Goal: Task Accomplishment & Management: Complete application form

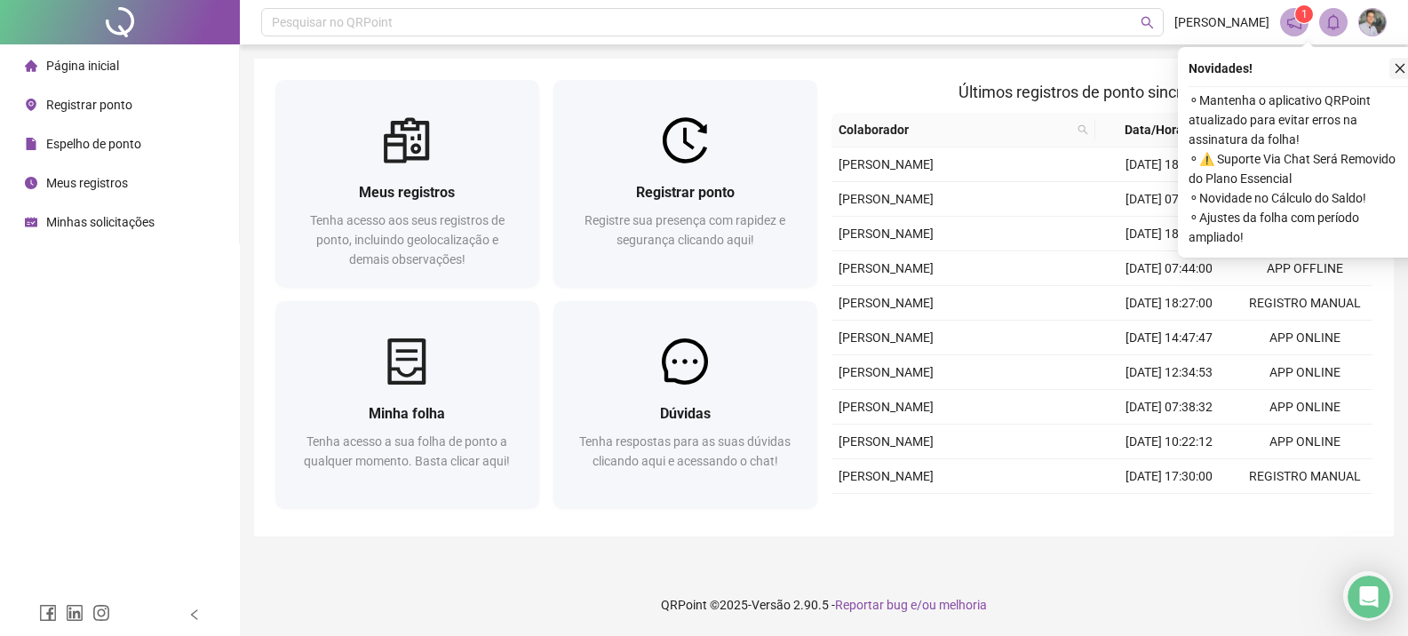
click at [1404, 65] on icon "close" at bounding box center [1400, 68] width 12 height 12
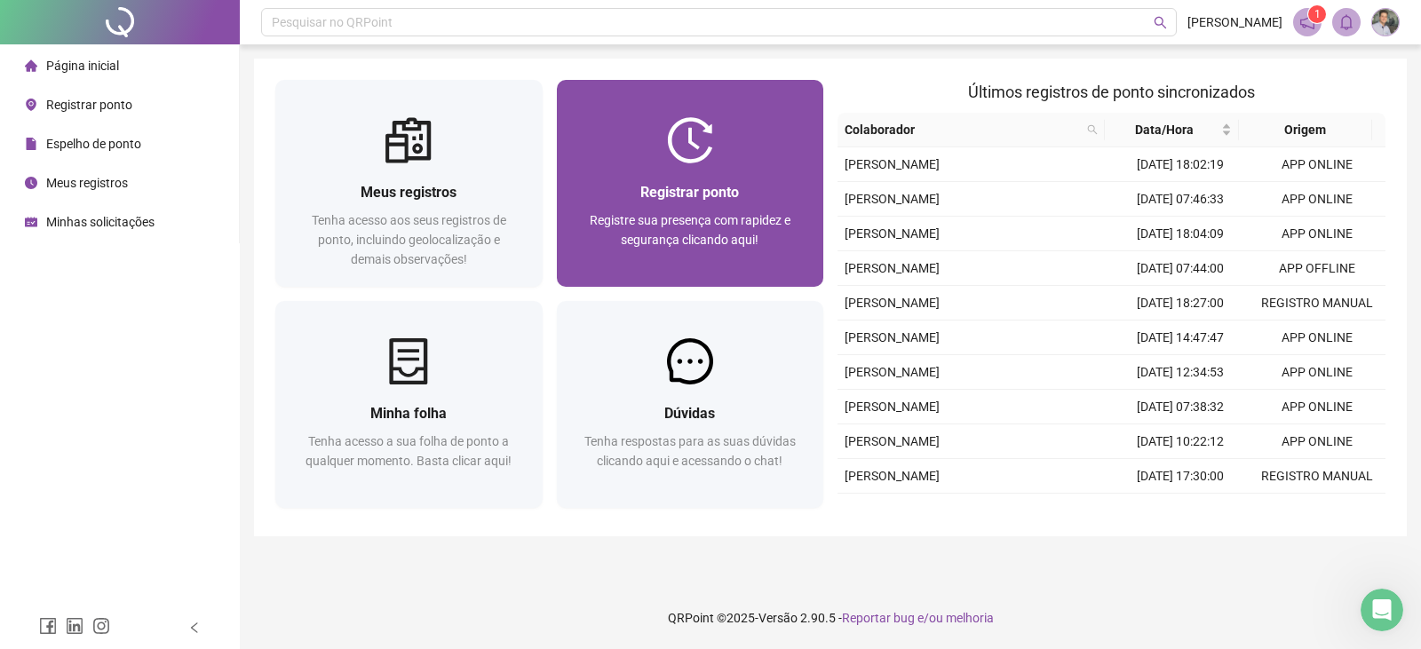
click at [677, 161] on img at bounding box center [690, 140] width 46 height 46
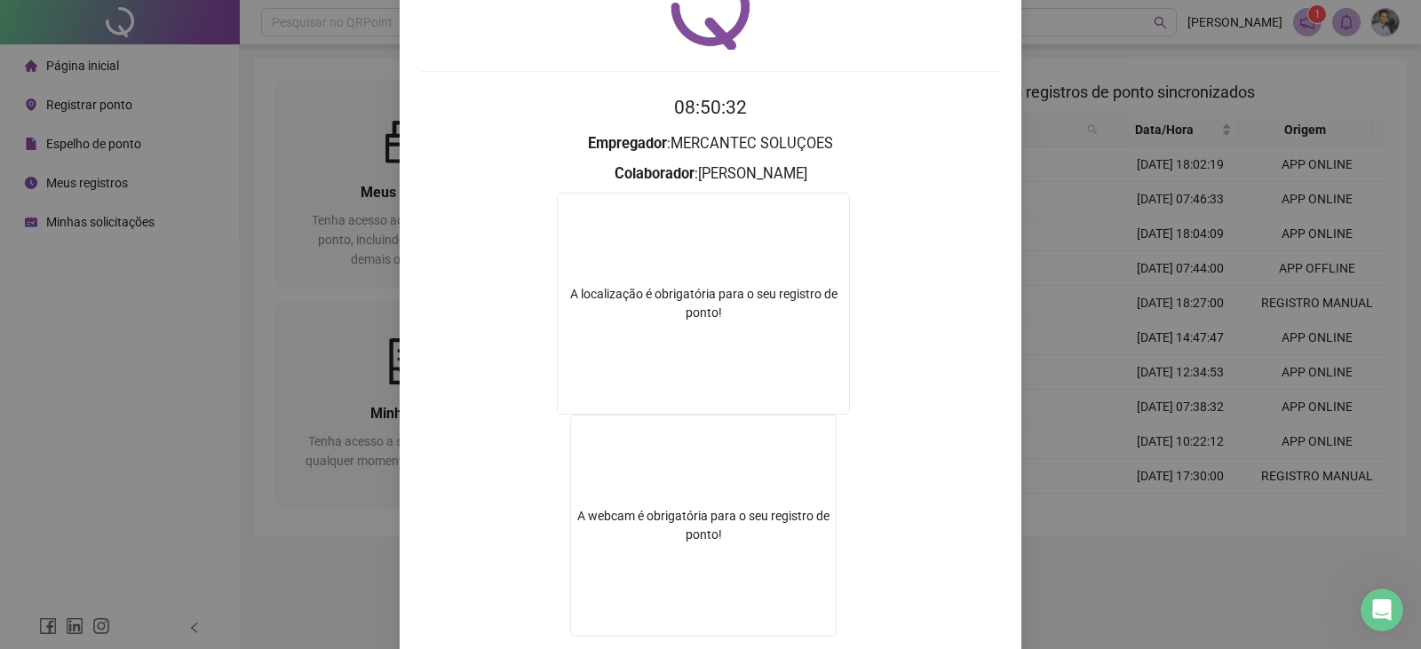
scroll to position [208, 0]
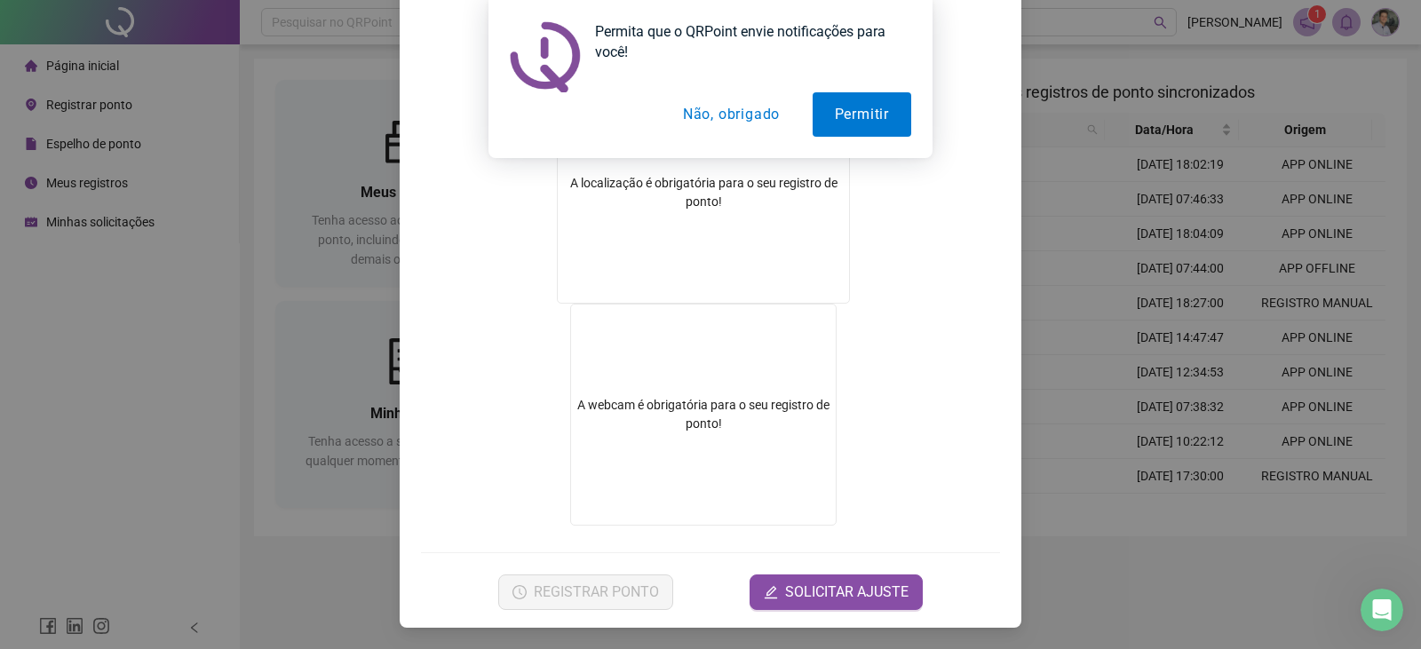
click at [735, 109] on button "Não, obrigado" at bounding box center [731, 114] width 141 height 44
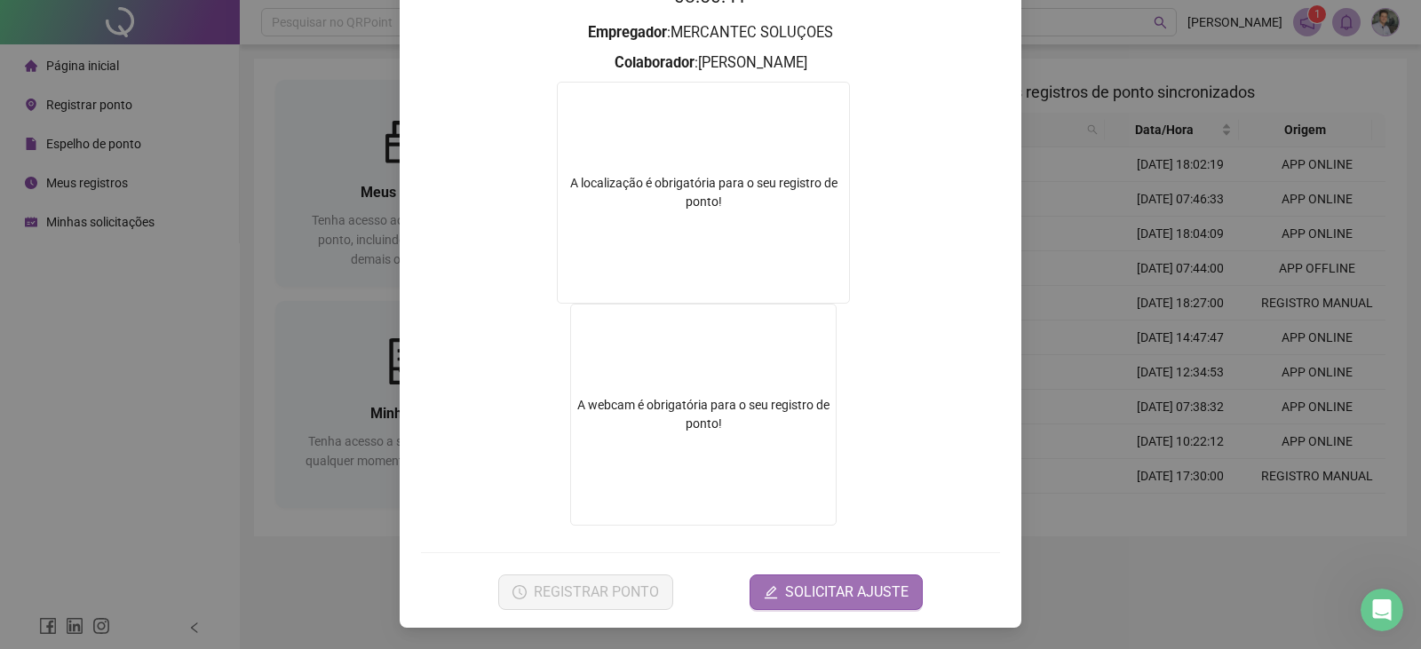
click at [836, 599] on span "SOLICITAR AJUSTE" at bounding box center [846, 592] width 123 height 21
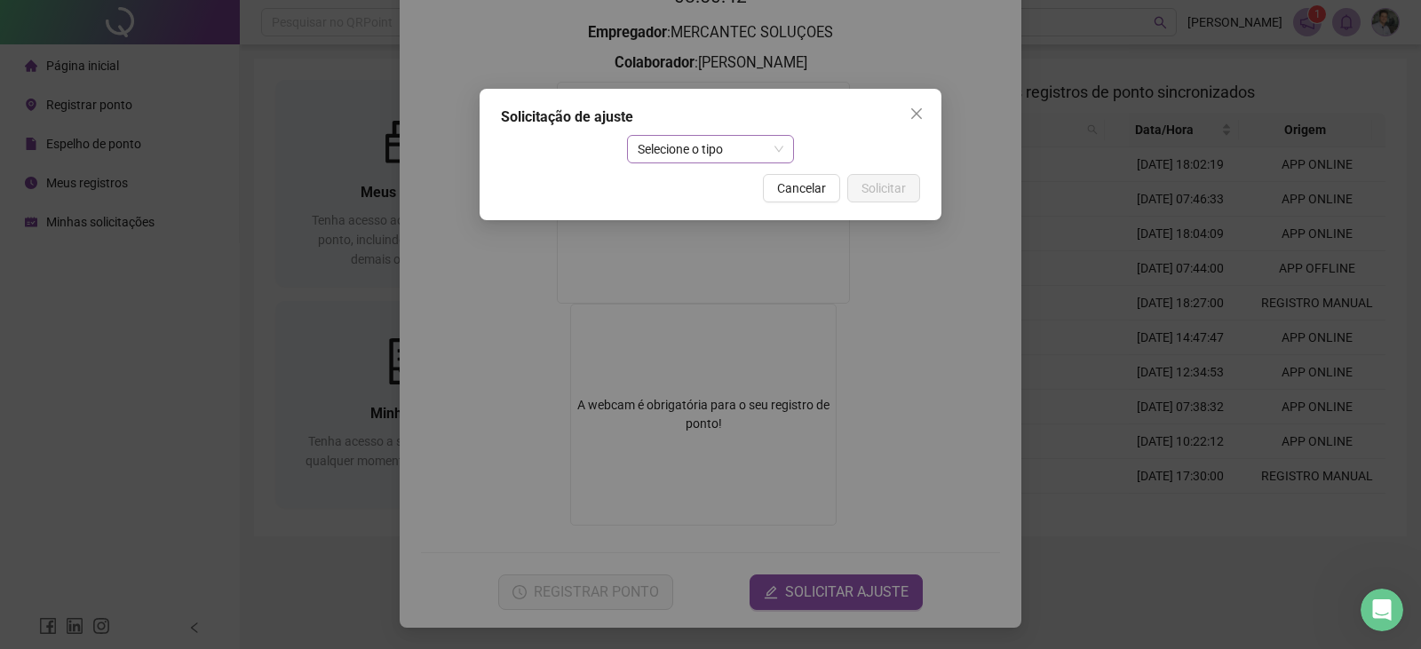
click at [730, 149] on span "Selecione o tipo" at bounding box center [711, 149] width 147 height 27
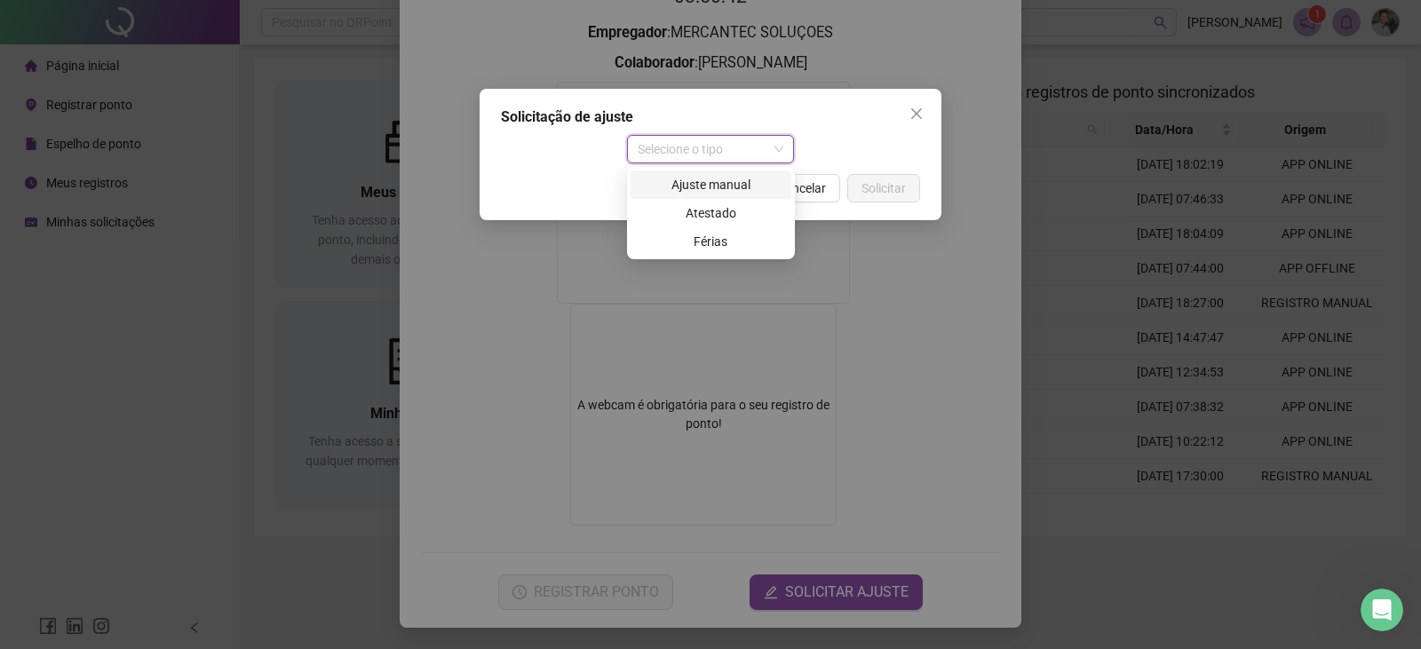
click at [714, 186] on div "Ajuste manual" at bounding box center [710, 185] width 139 height 20
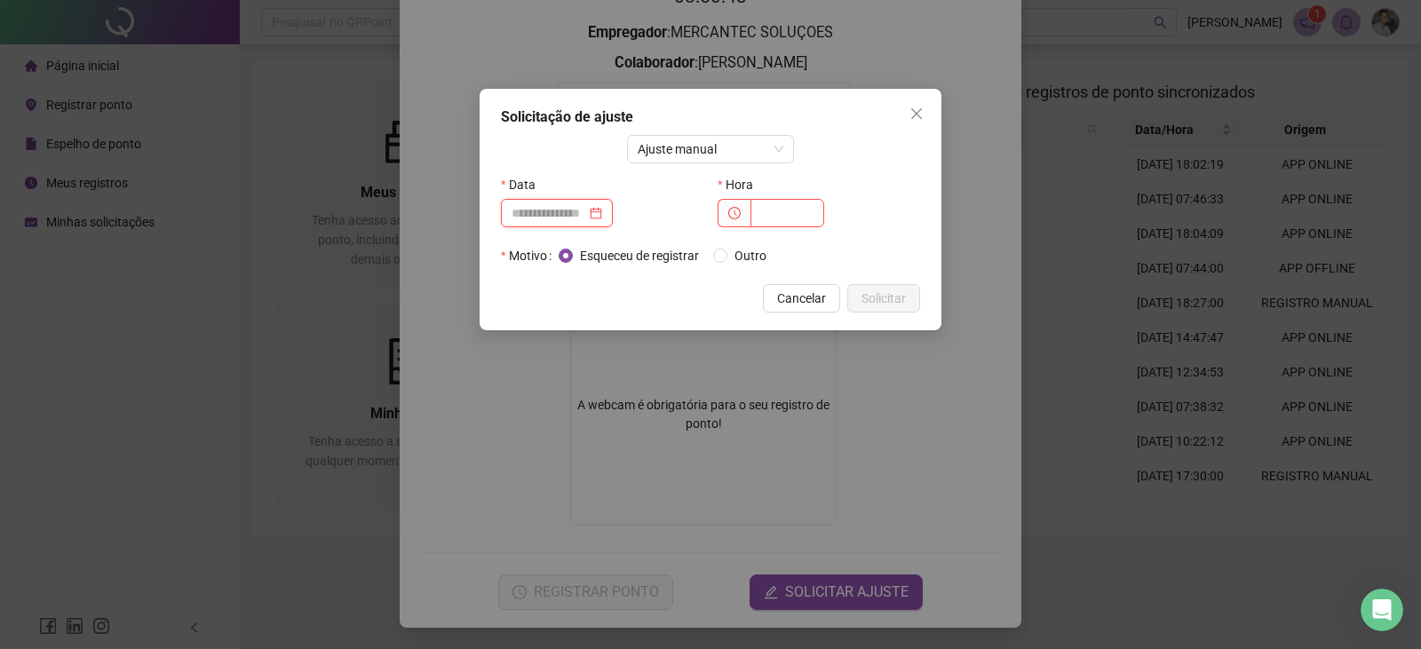
click at [559, 212] on input at bounding box center [549, 213] width 75 height 20
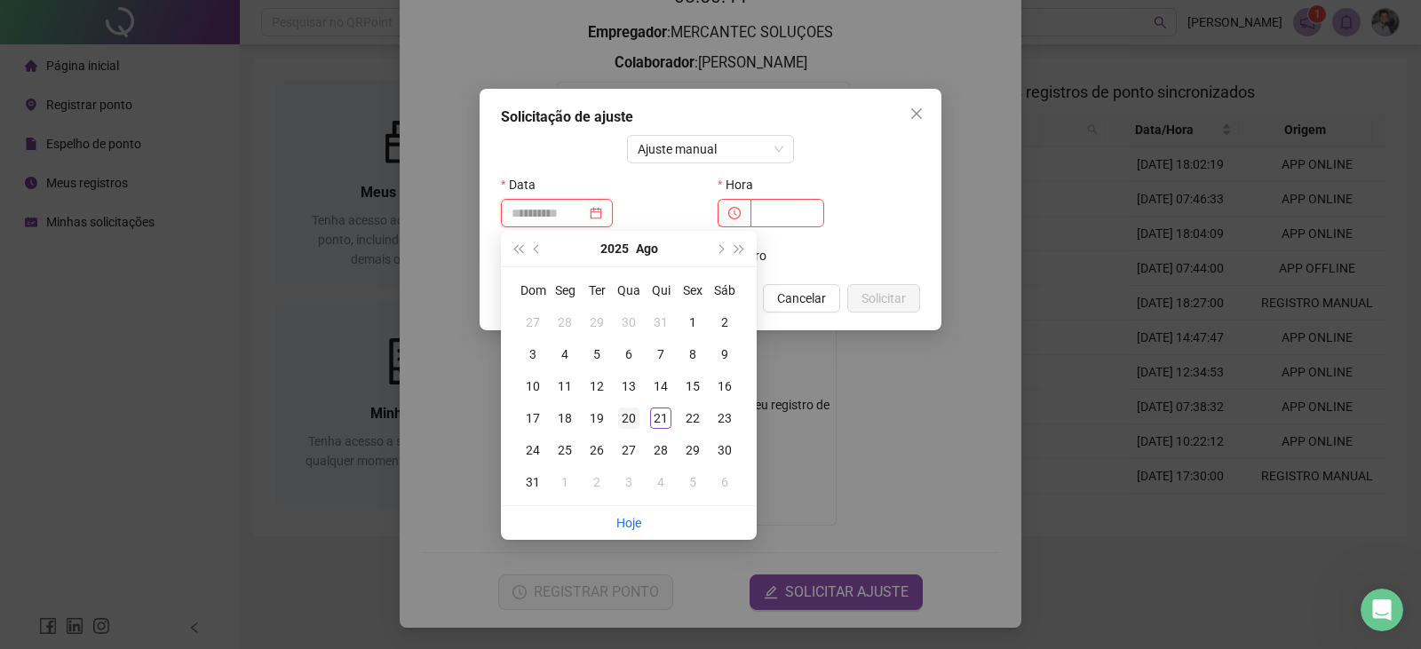
type input "**********"
click at [625, 422] on div "20" at bounding box center [628, 418] width 21 height 21
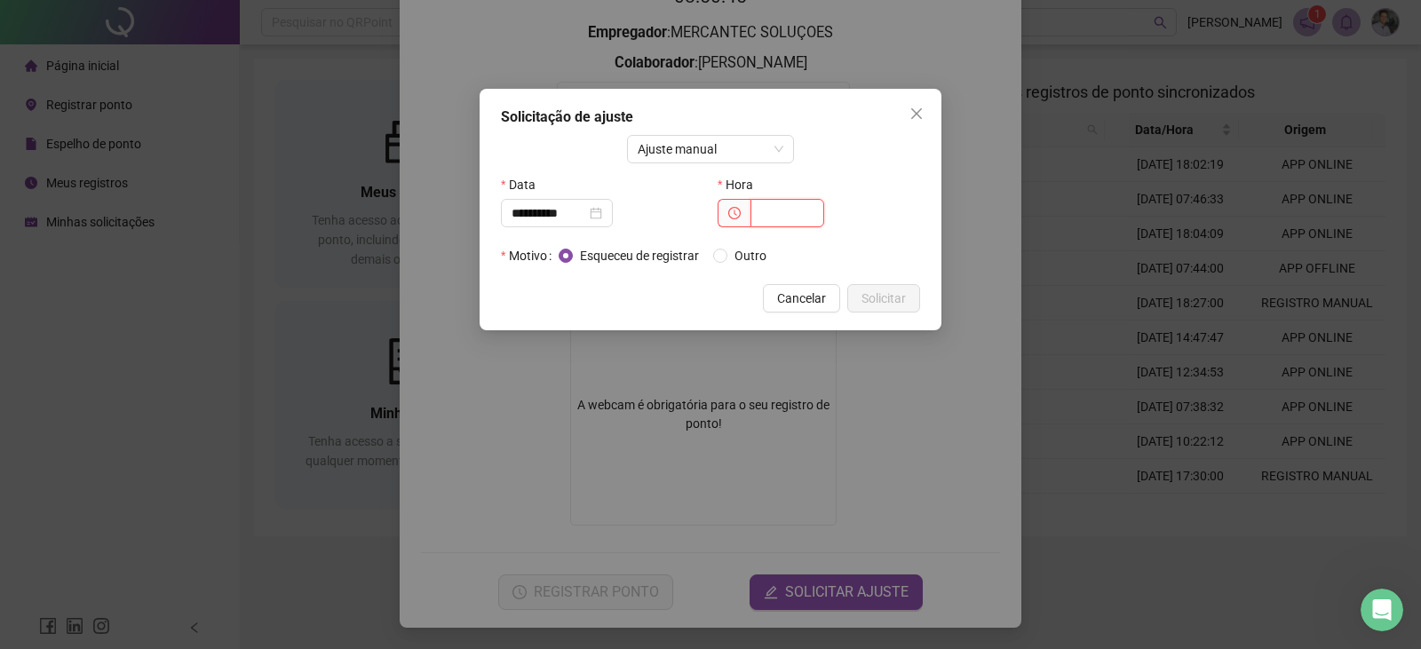
click at [768, 219] on input "text" at bounding box center [788, 213] width 74 height 28
type input "*****"
click at [888, 305] on span "Solicitar" at bounding box center [884, 299] width 44 height 20
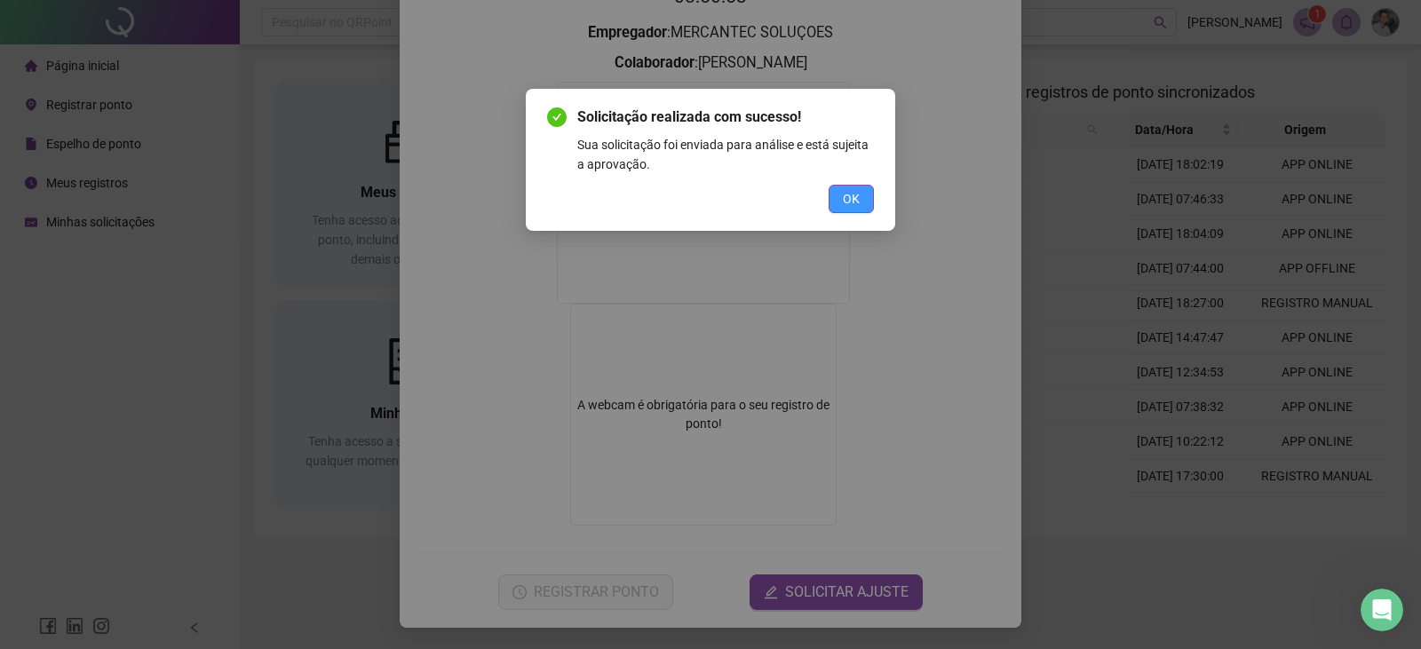
click at [853, 198] on span "OK" at bounding box center [851, 199] width 17 height 20
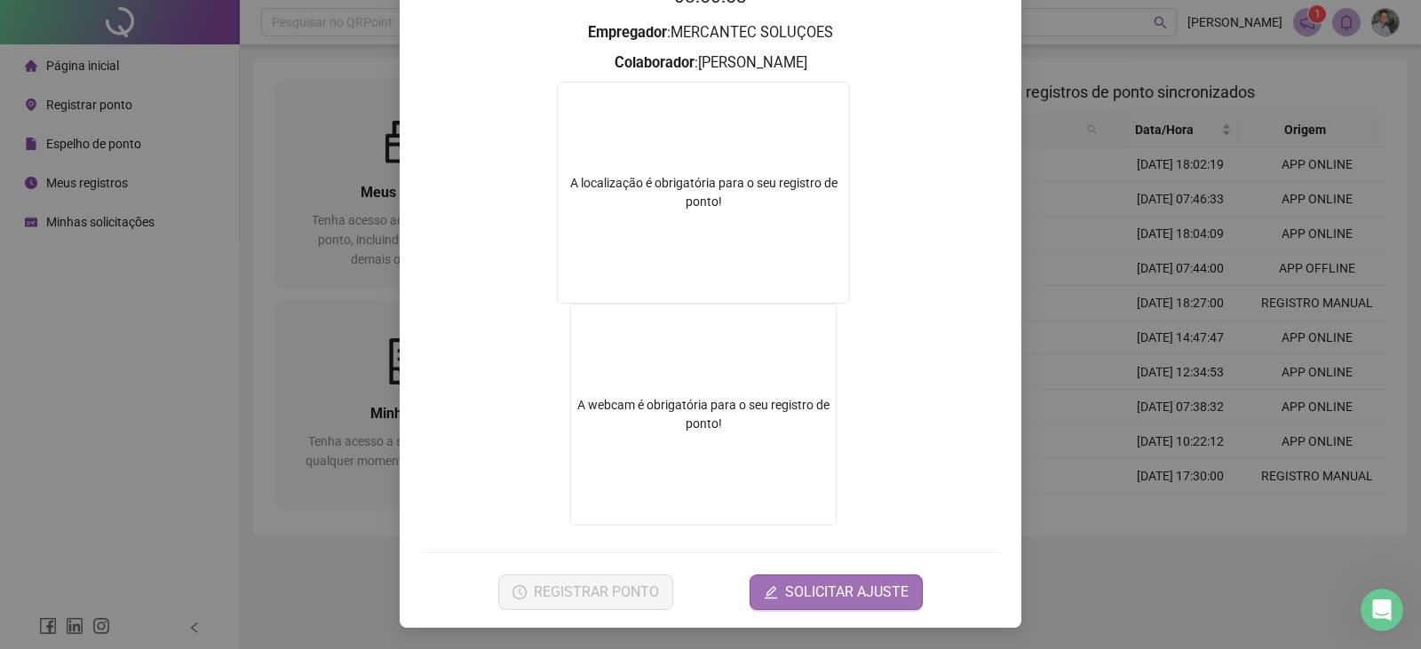
click at [804, 593] on span "SOLICITAR AJUSTE" at bounding box center [846, 592] width 123 height 21
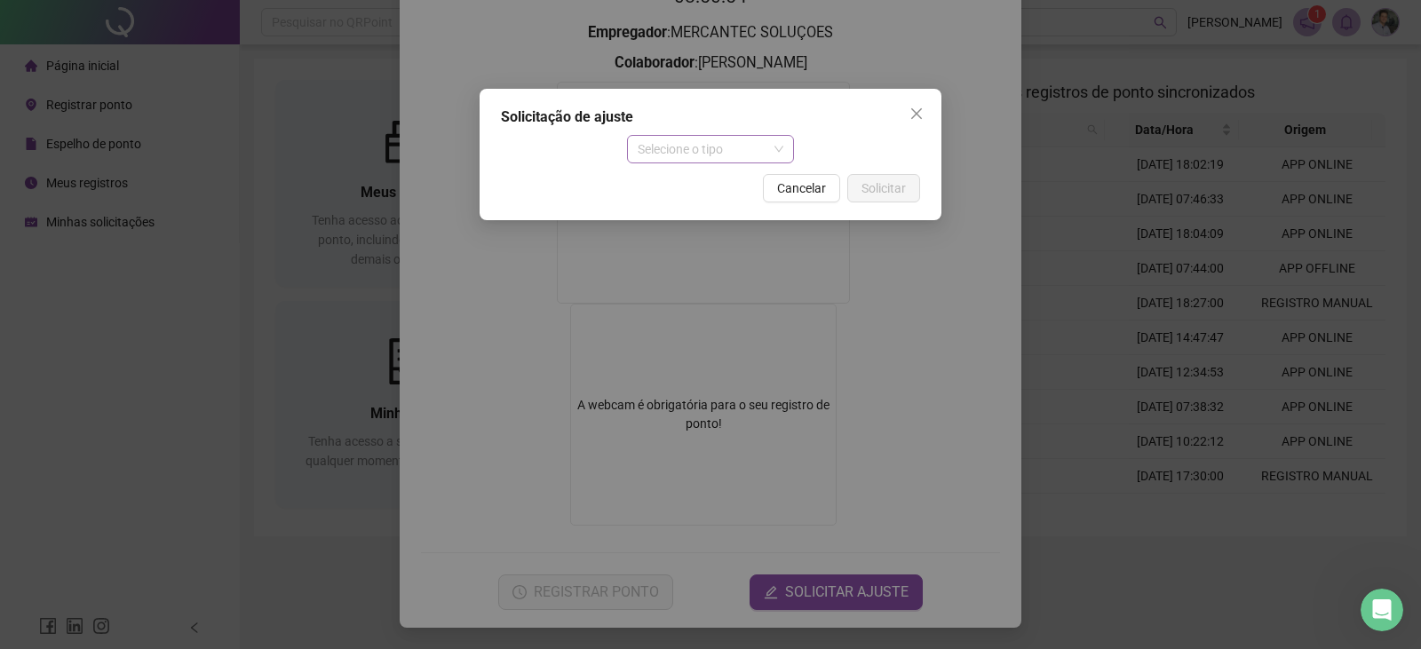
click at [677, 156] on span "Selecione o tipo" at bounding box center [711, 149] width 147 height 27
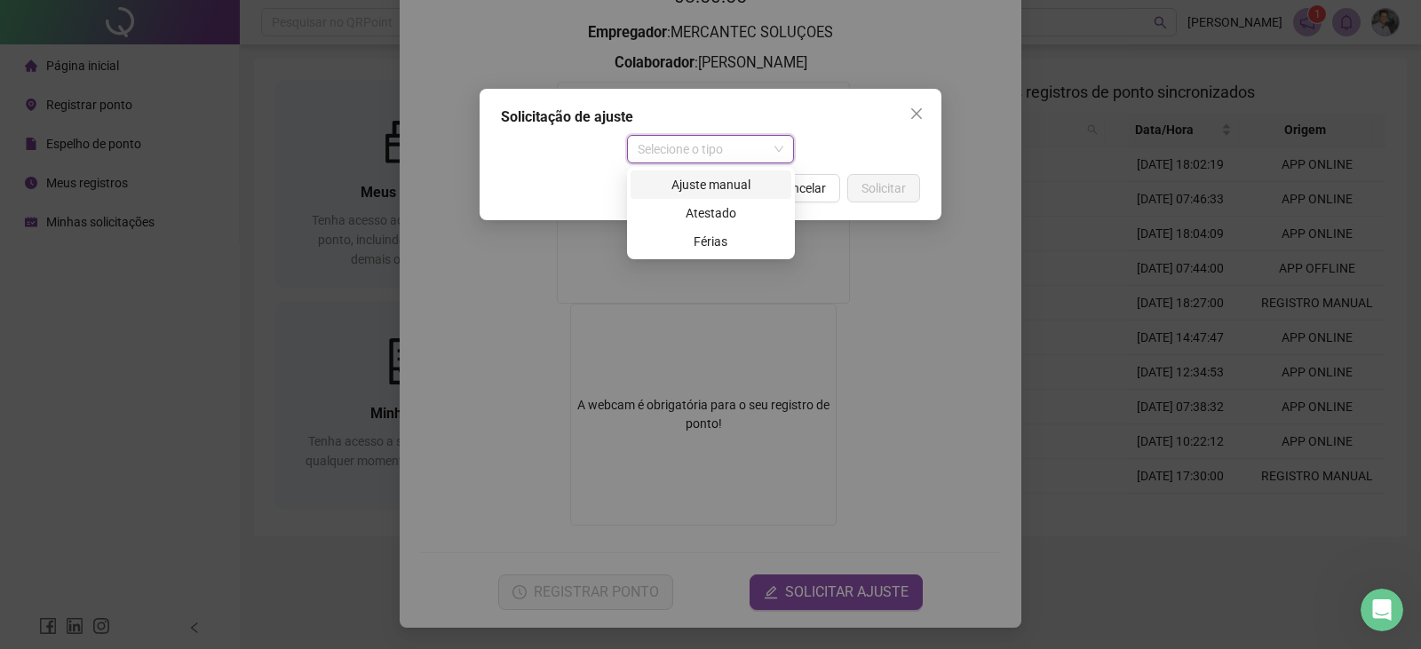
click at [686, 184] on div "Ajuste manual" at bounding box center [710, 185] width 139 height 20
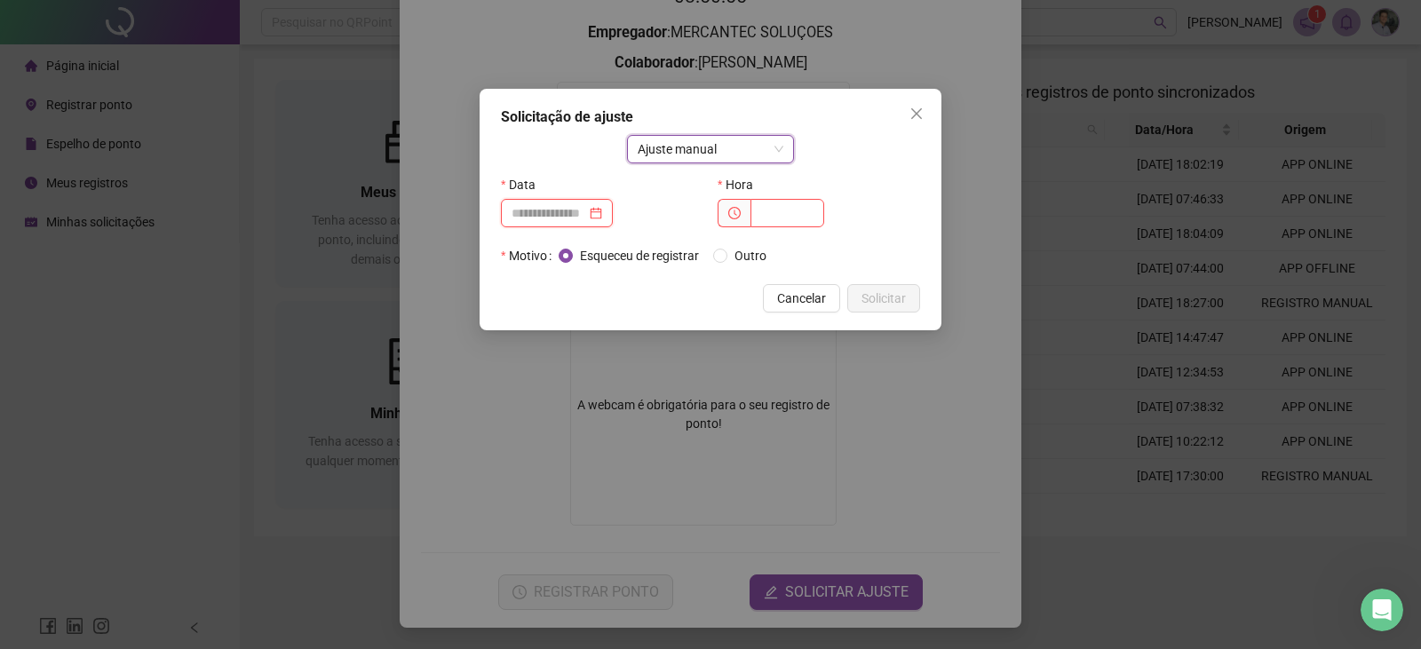
click at [577, 205] on input at bounding box center [549, 213] width 75 height 20
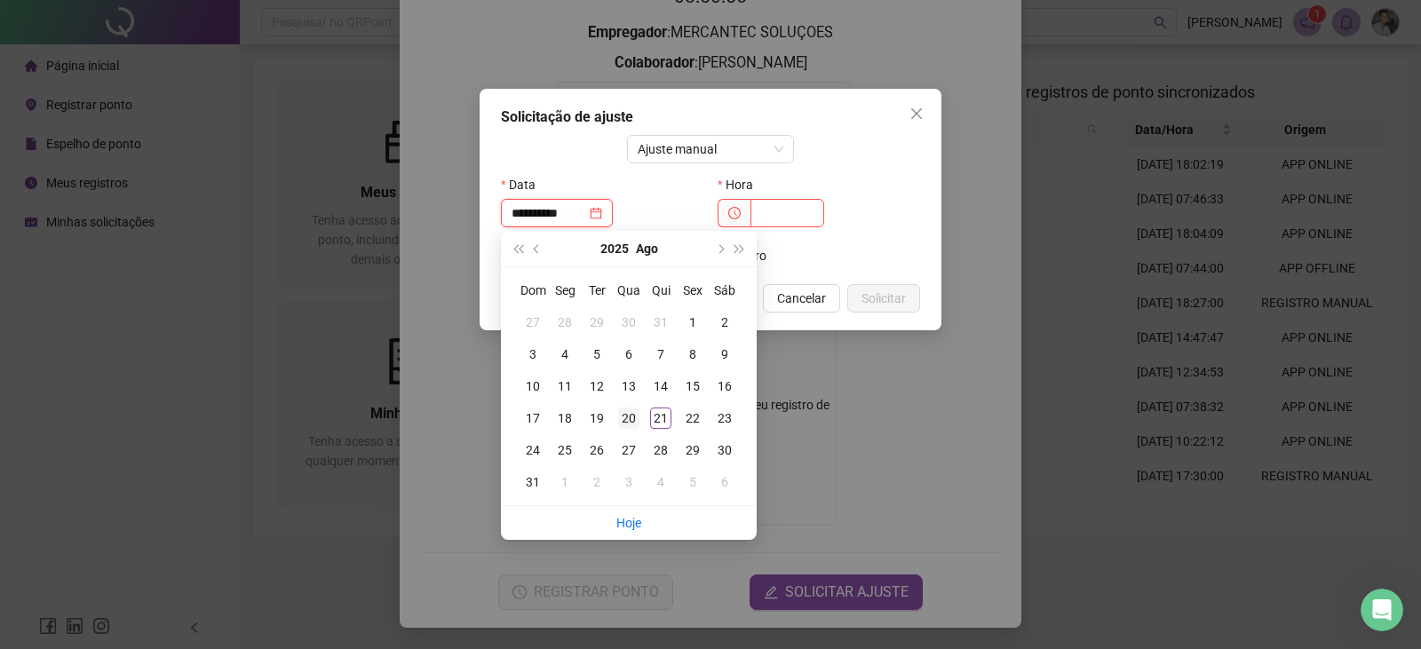
type input "**********"
click at [632, 425] on div "20" at bounding box center [628, 418] width 21 height 21
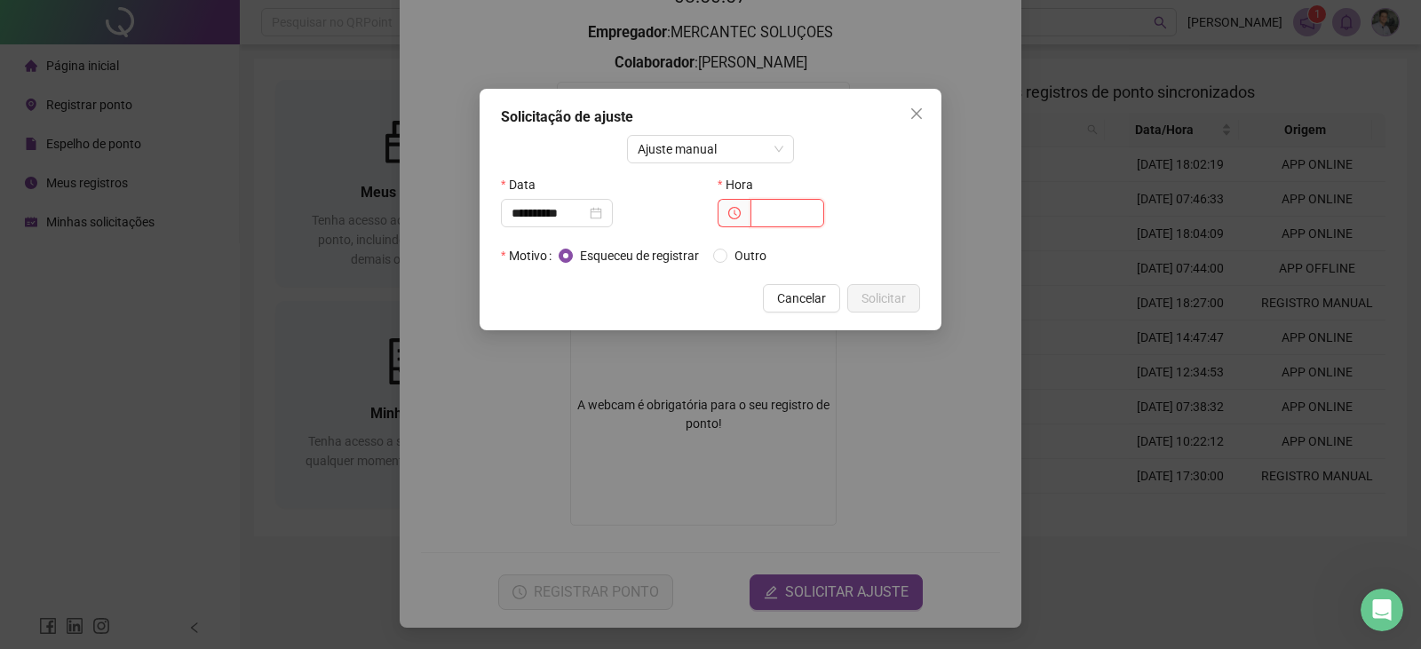
click at [760, 221] on input "text" at bounding box center [788, 213] width 74 height 28
type input "*****"
click at [888, 304] on span "Solicitar" at bounding box center [884, 299] width 44 height 20
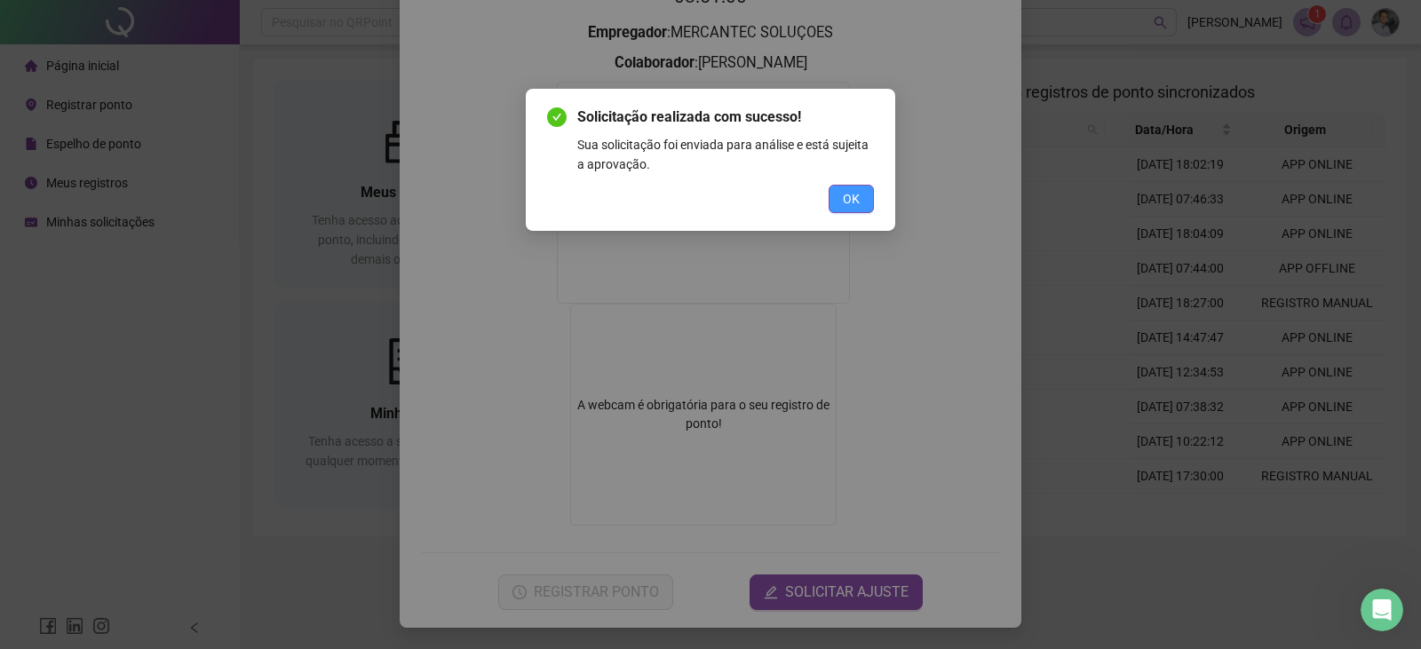
click at [857, 197] on span "OK" at bounding box center [851, 199] width 17 height 20
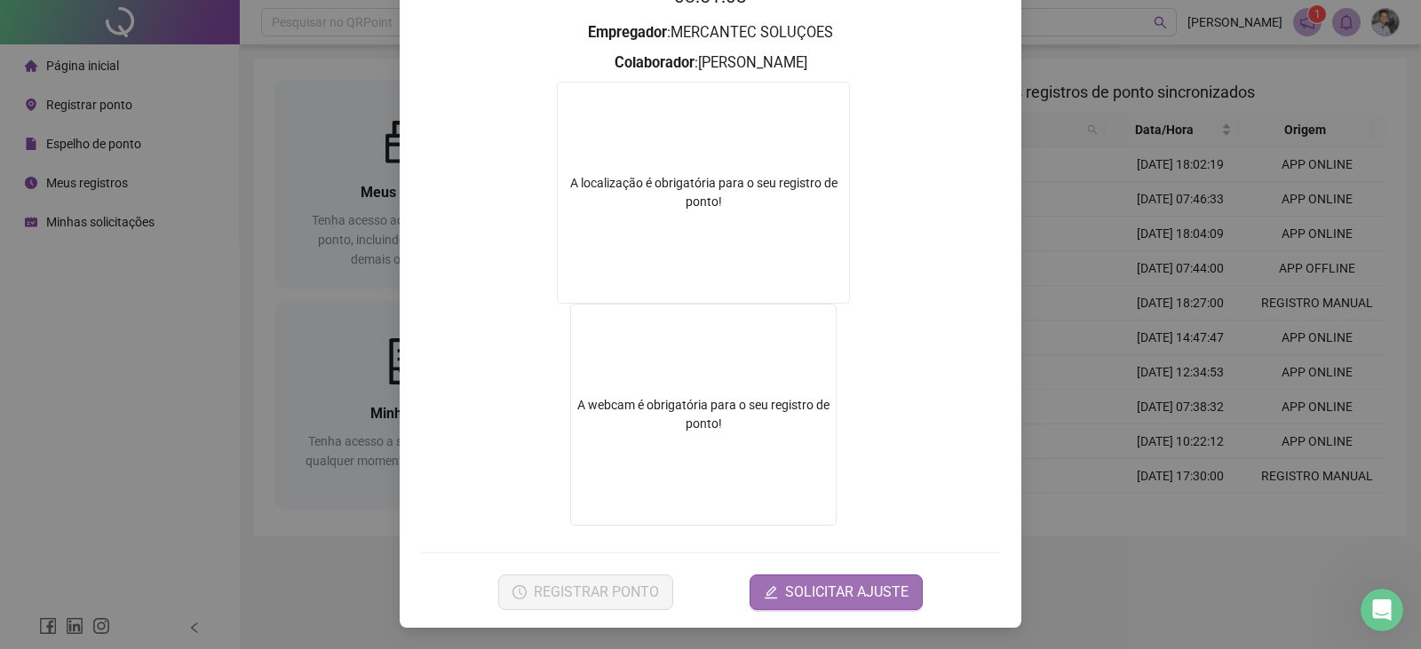
click at [816, 589] on span "SOLICITAR AJUSTE" at bounding box center [846, 592] width 123 height 21
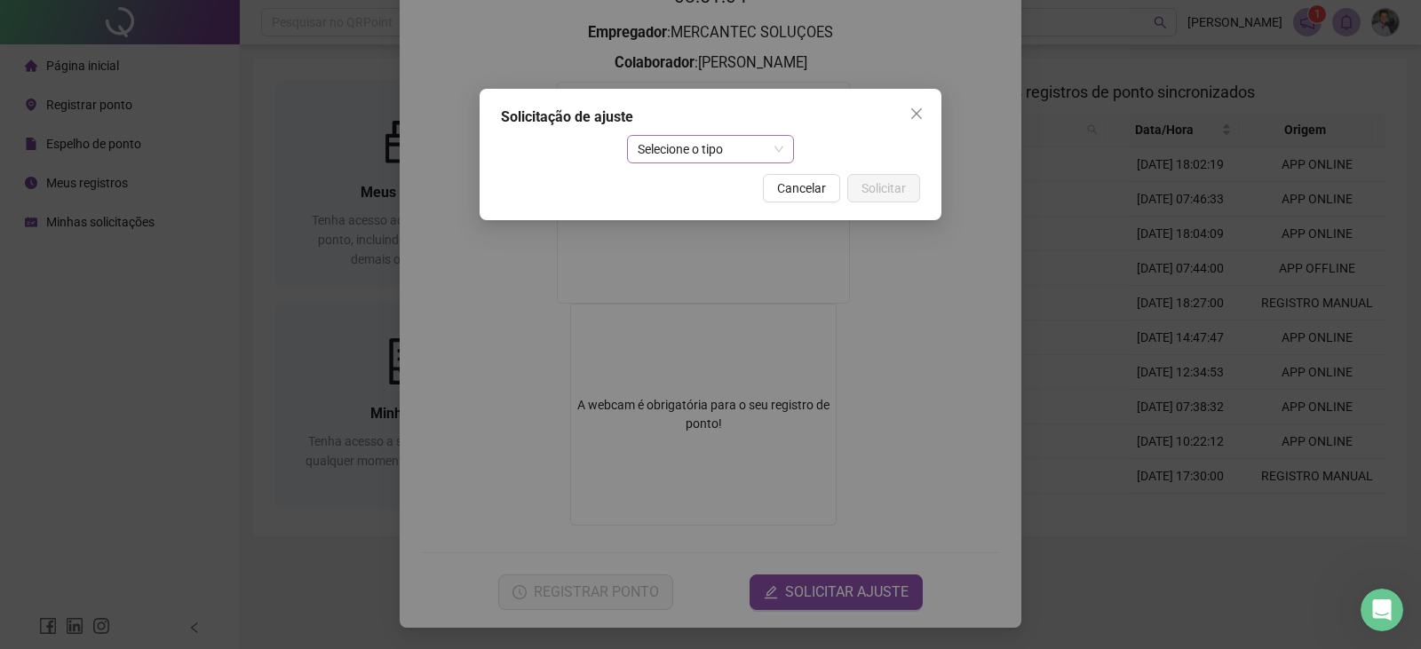
click at [677, 156] on span "Selecione o tipo" at bounding box center [711, 149] width 147 height 27
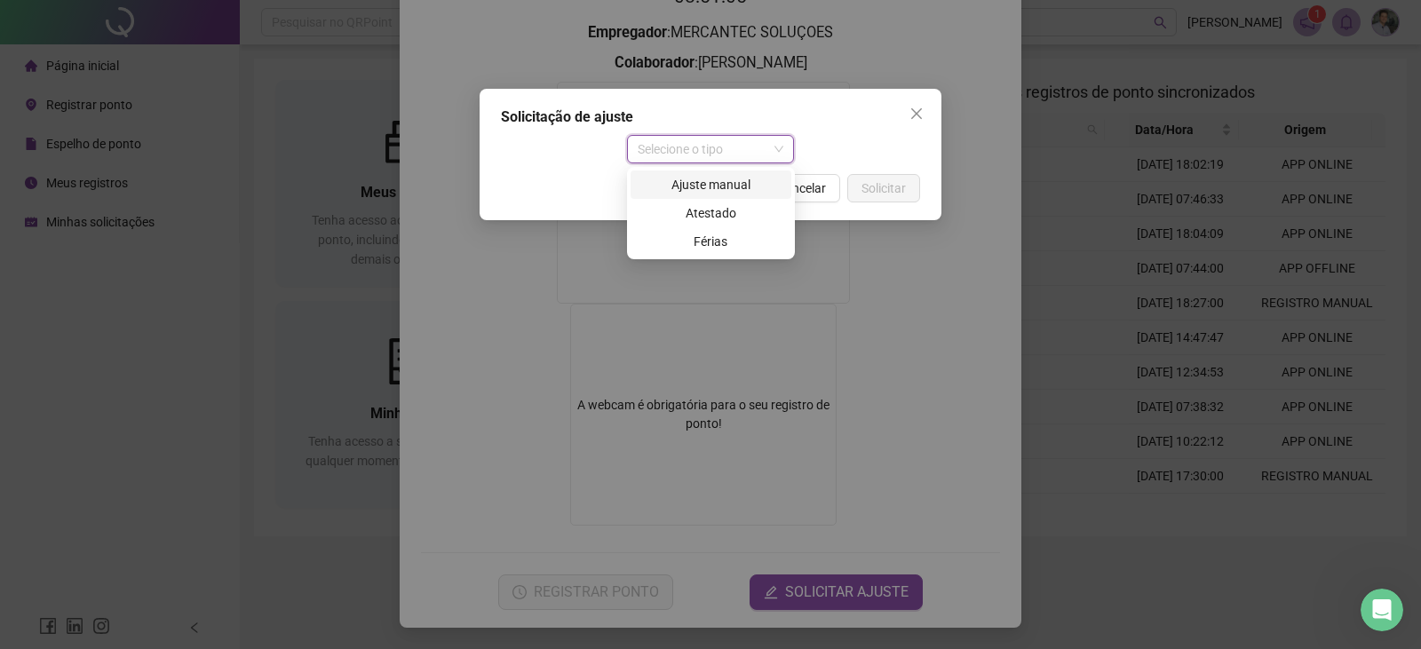
click at [687, 183] on div "Ajuste manual" at bounding box center [710, 185] width 139 height 20
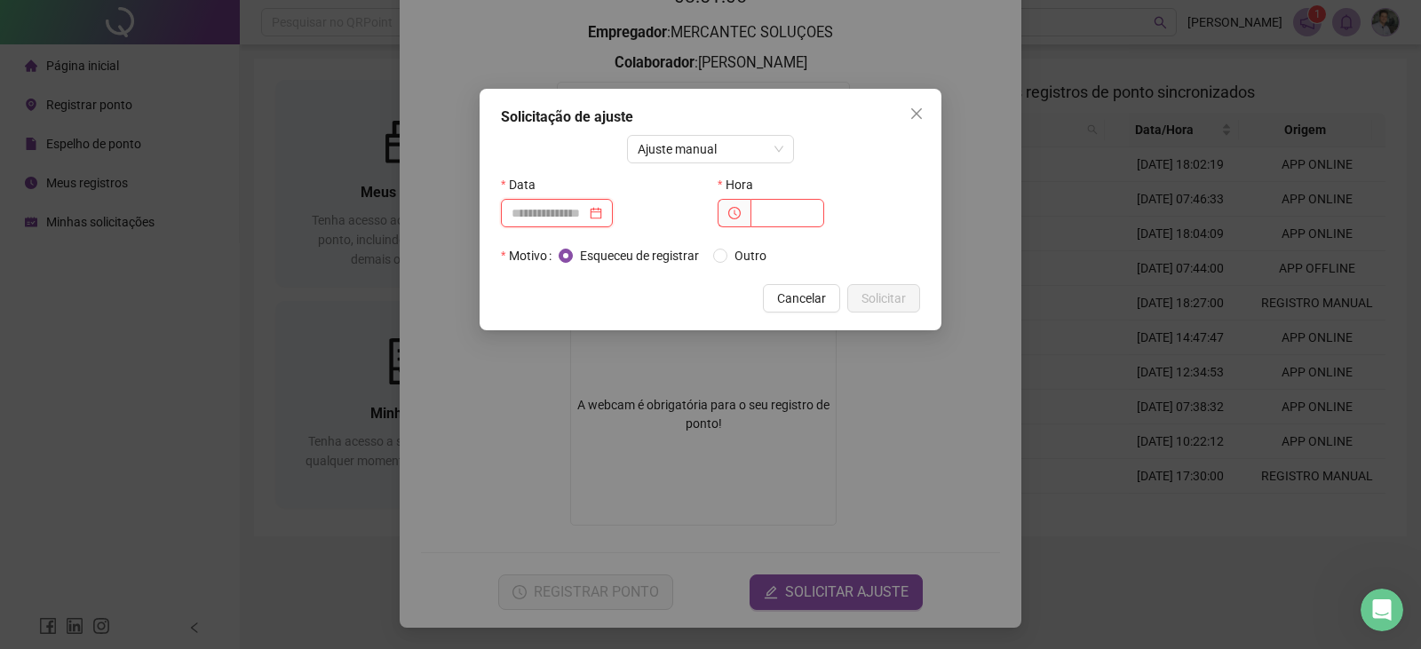
click at [581, 211] on input at bounding box center [549, 213] width 75 height 20
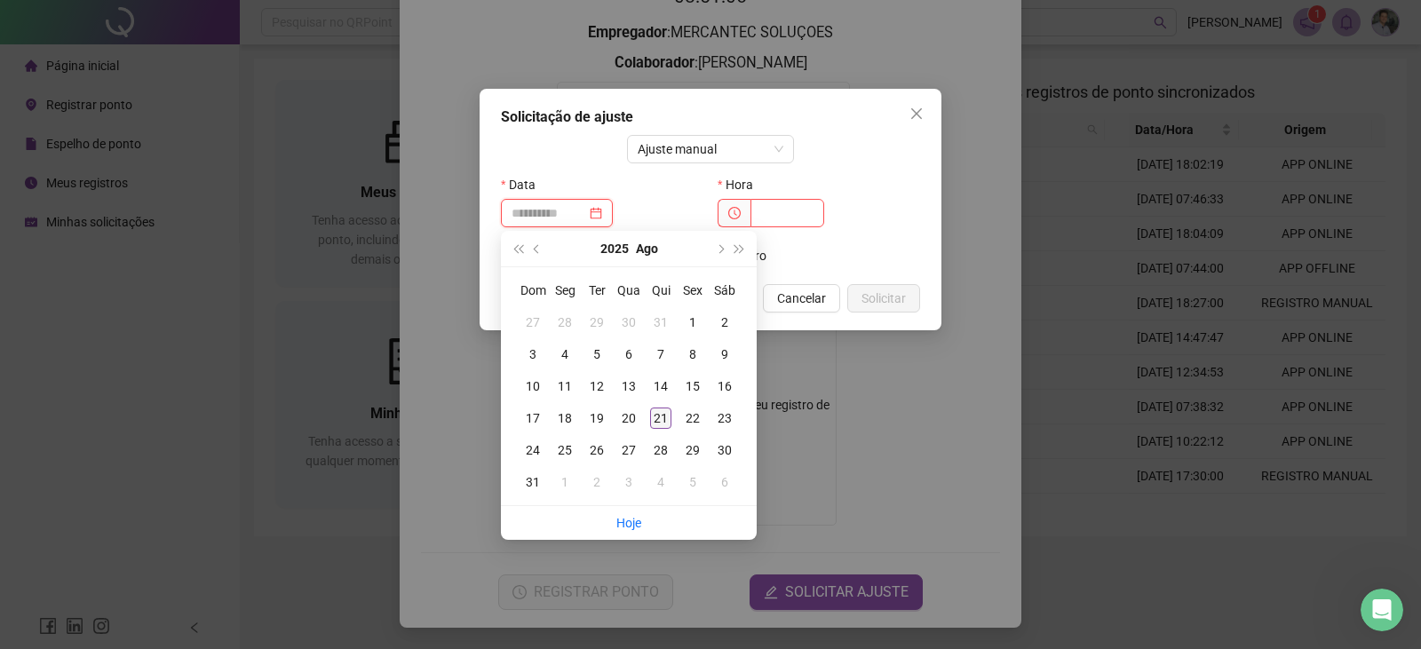
type input "**********"
drag, startPoint x: 656, startPoint y: 415, endPoint x: 674, endPoint y: 402, distance: 21.7
click at [657, 415] on div "21" at bounding box center [660, 418] width 21 height 21
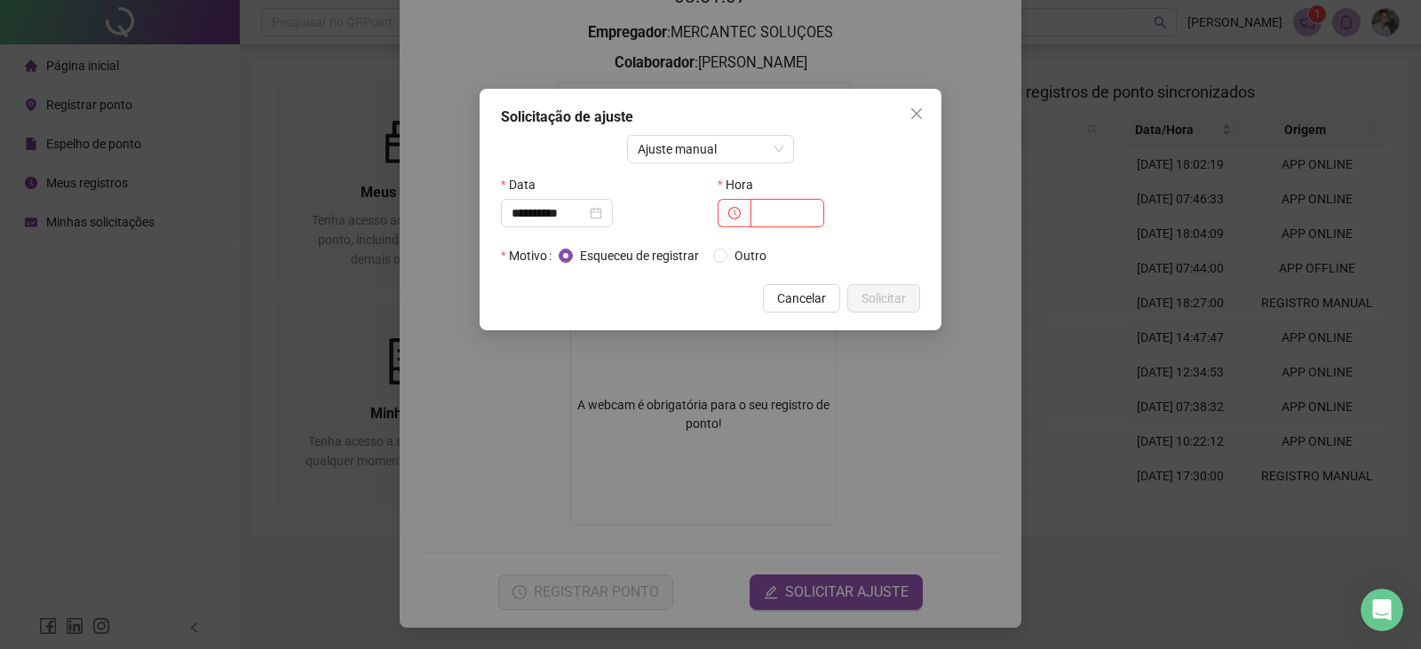
click at [762, 213] on input "text" at bounding box center [788, 213] width 74 height 28
type input "*****"
click at [882, 294] on span "Solicitar" at bounding box center [884, 299] width 44 height 20
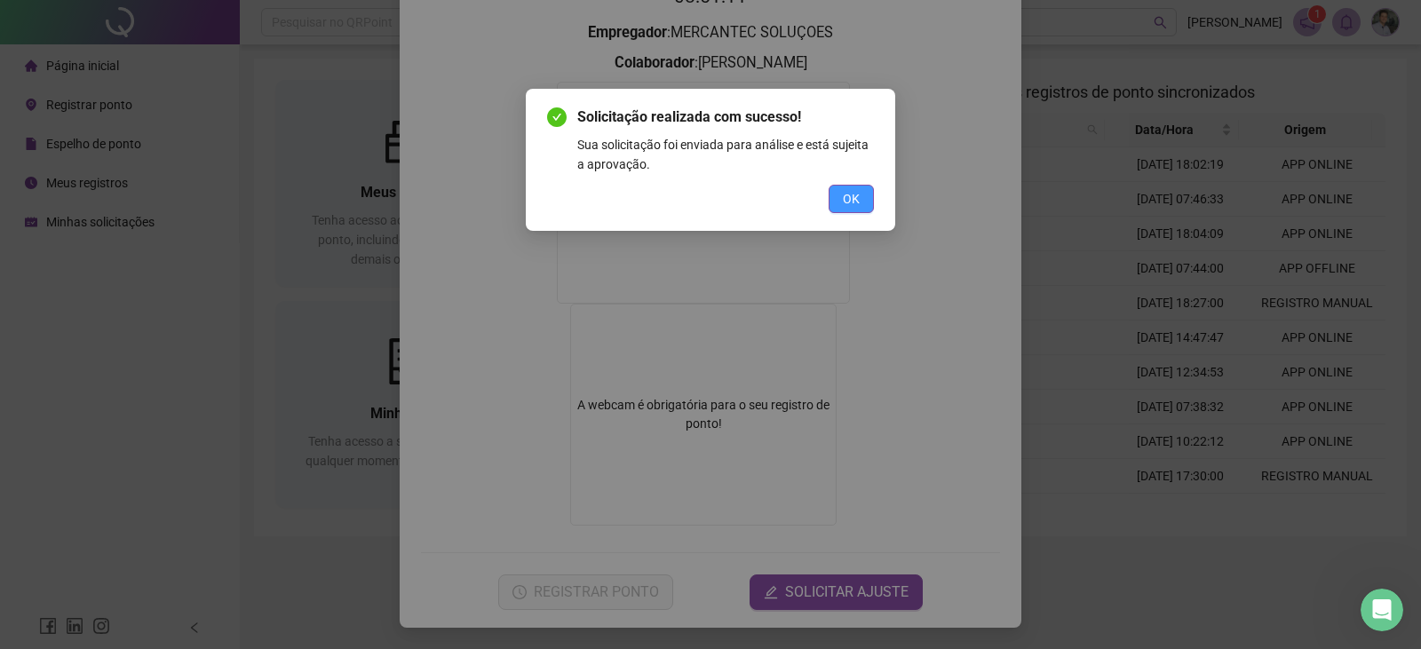
click at [855, 203] on span "OK" at bounding box center [851, 199] width 17 height 20
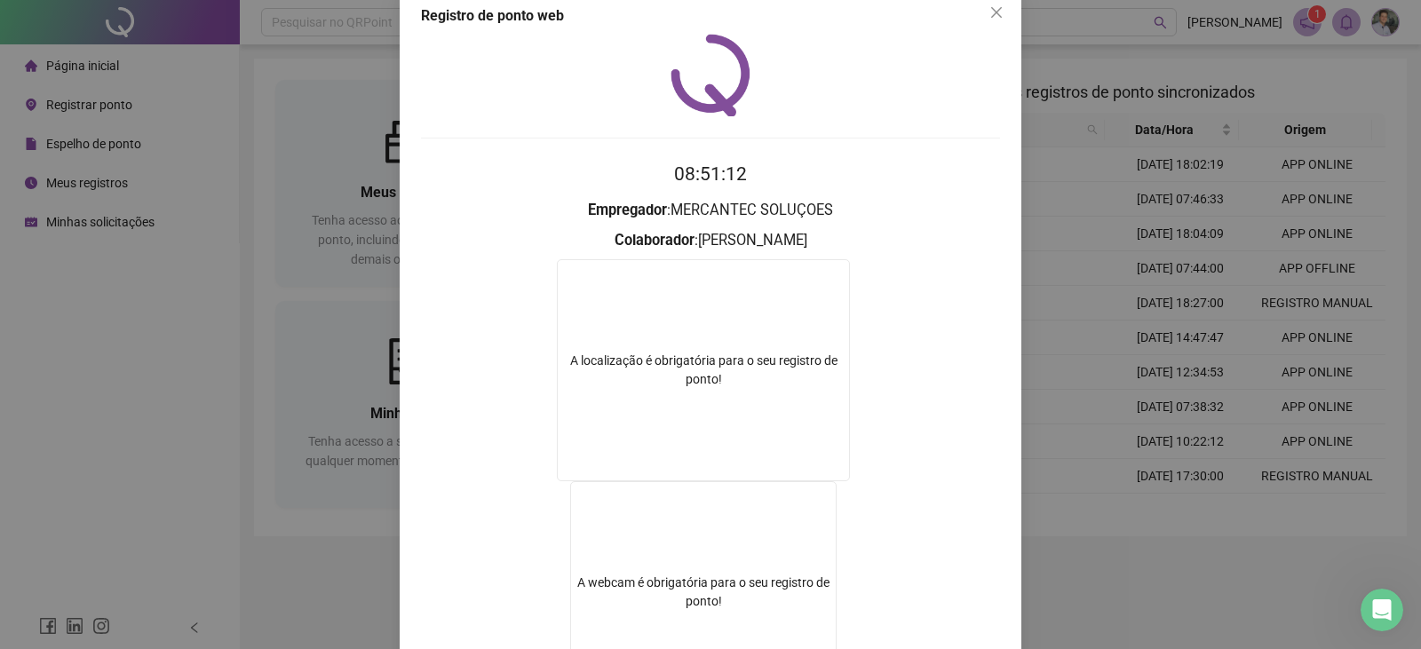
scroll to position [0, 0]
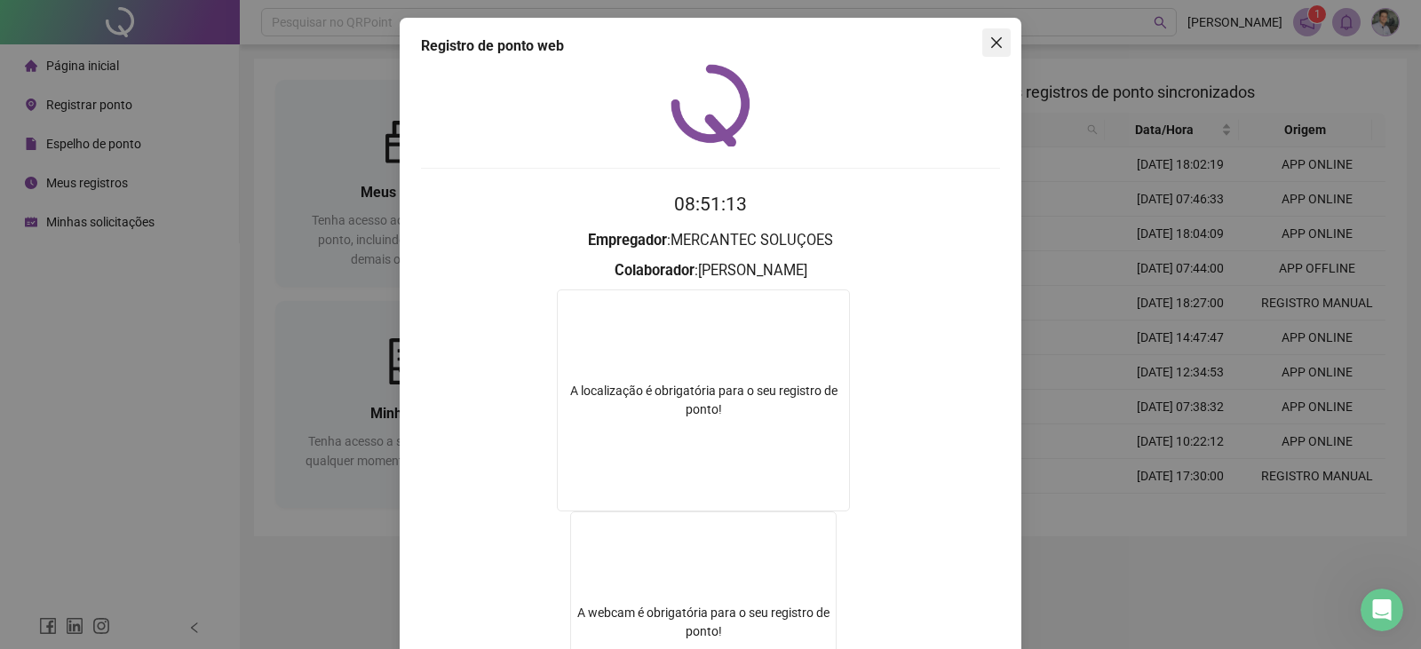
click at [994, 50] on button "Close" at bounding box center [996, 42] width 28 height 28
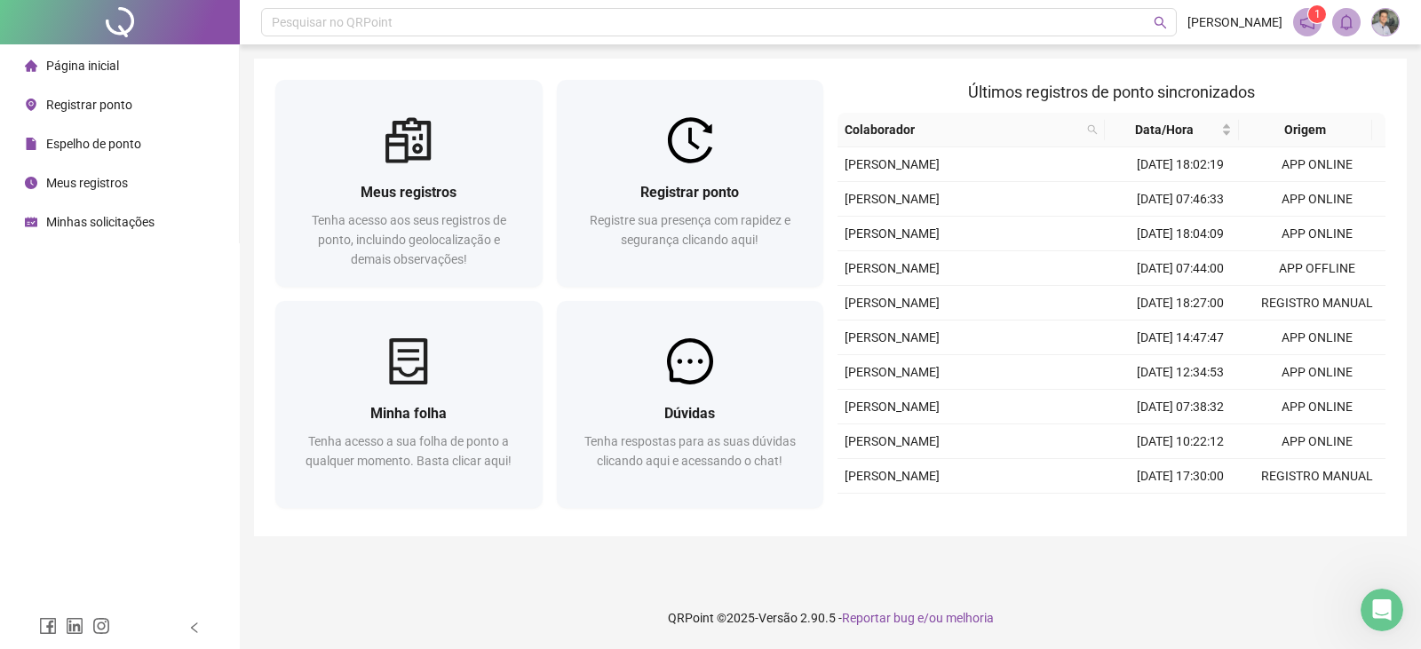
click at [121, 34] on div at bounding box center [120, 22] width 240 height 44
click at [872, 85] on h2 "Últimos registros de ponto sincronizados" at bounding box center [1112, 92] width 548 height 25
click at [189, 343] on div "Página inicial Registrar ponto Espelho de ponto Meus registros Minhas solicitaç…" at bounding box center [120, 303] width 240 height 607
